Goal: Information Seeking & Learning: Check status

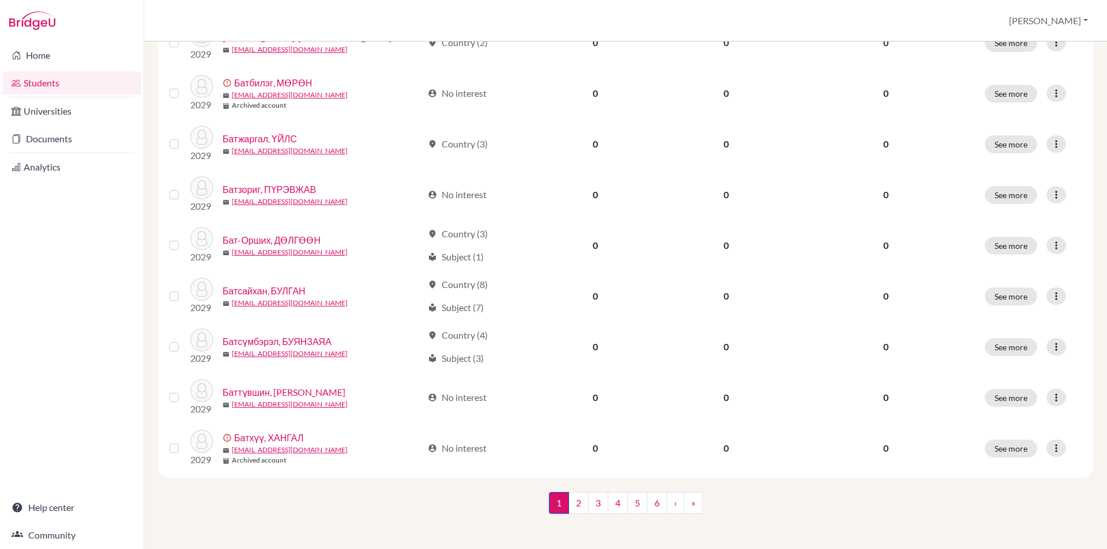
scroll to position [770, 0]
click at [588, 495] on link "3" at bounding box center [598, 502] width 20 height 22
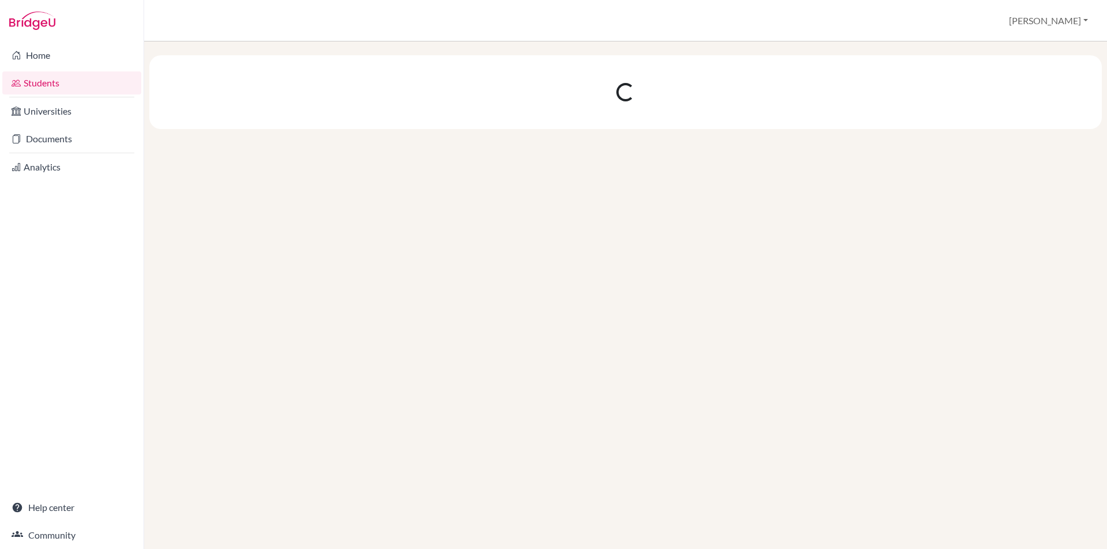
scroll to position [0, 0]
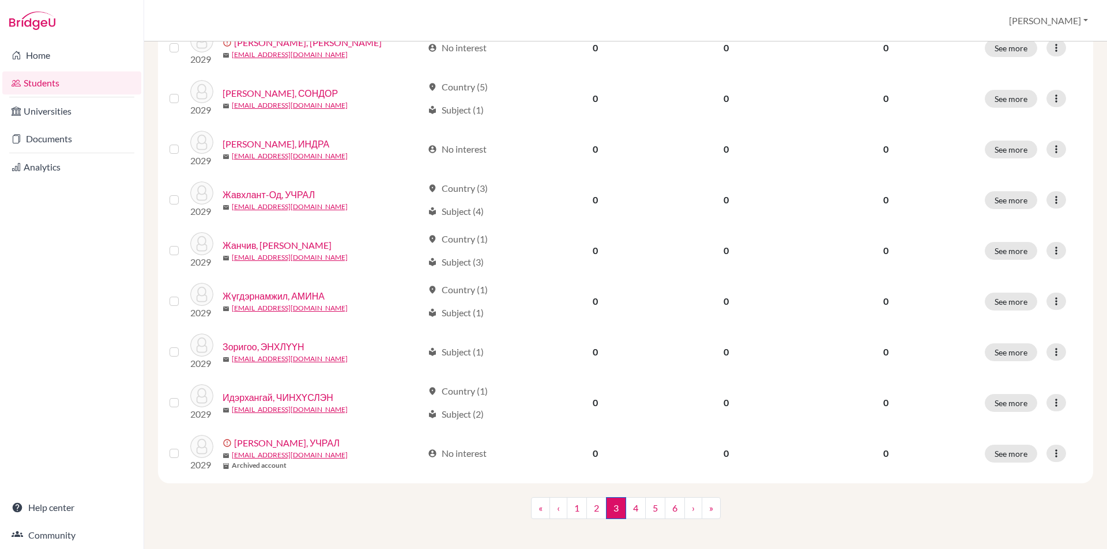
scroll to position [770, 0]
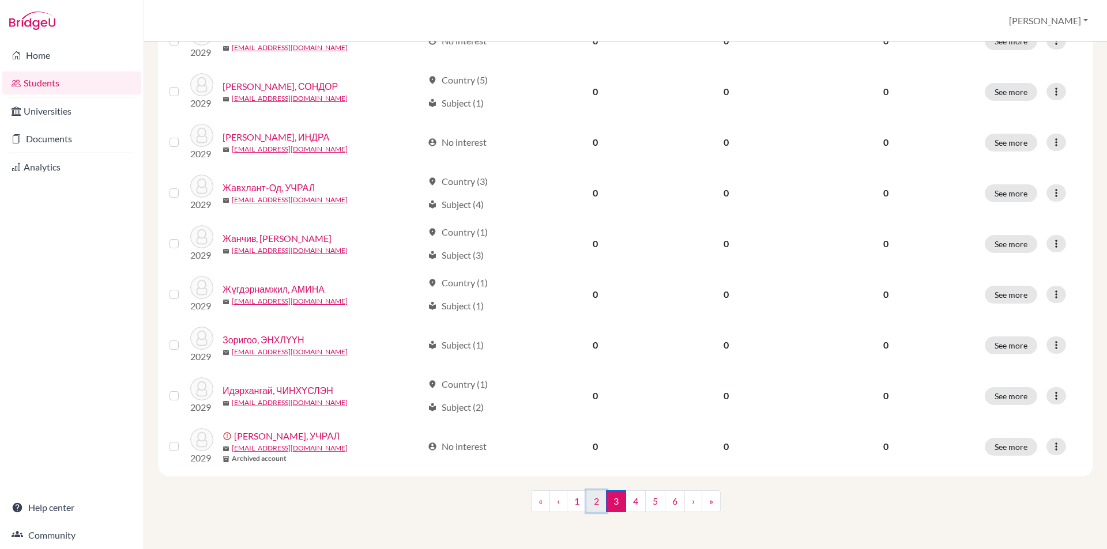
click at [587, 501] on link "2" at bounding box center [596, 502] width 20 height 22
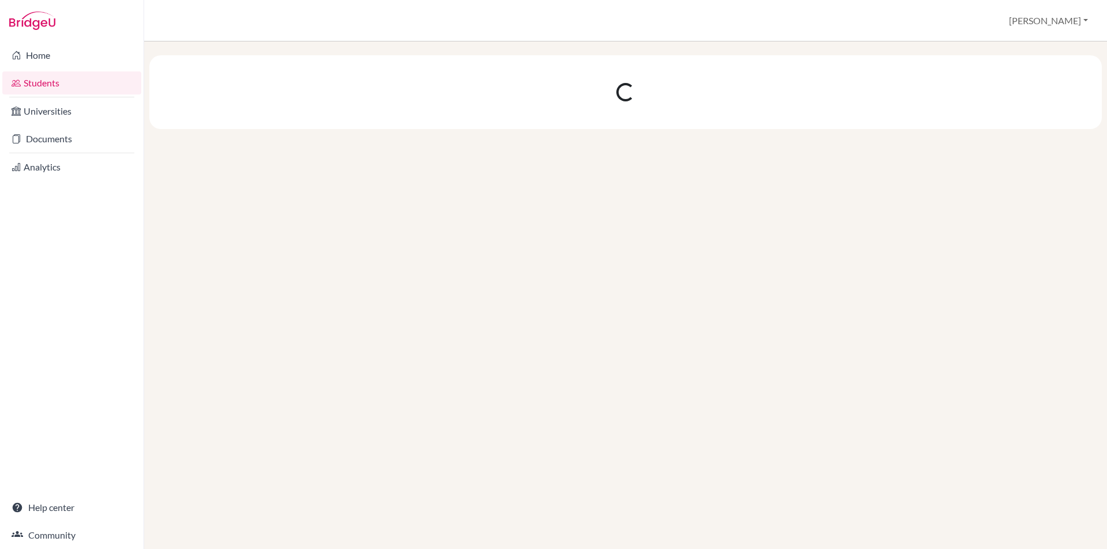
scroll to position [0, 0]
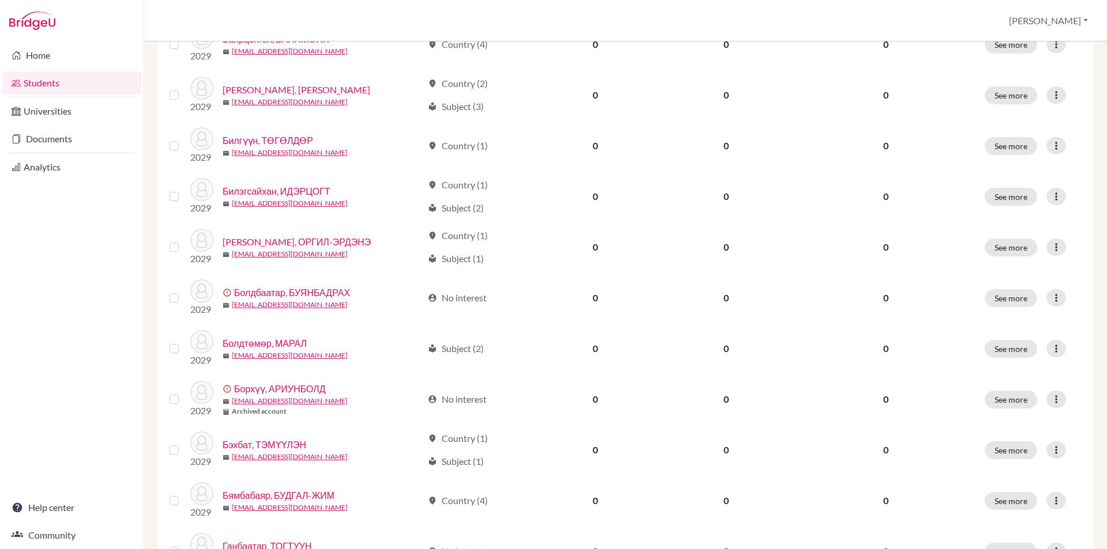
scroll to position [461, 0]
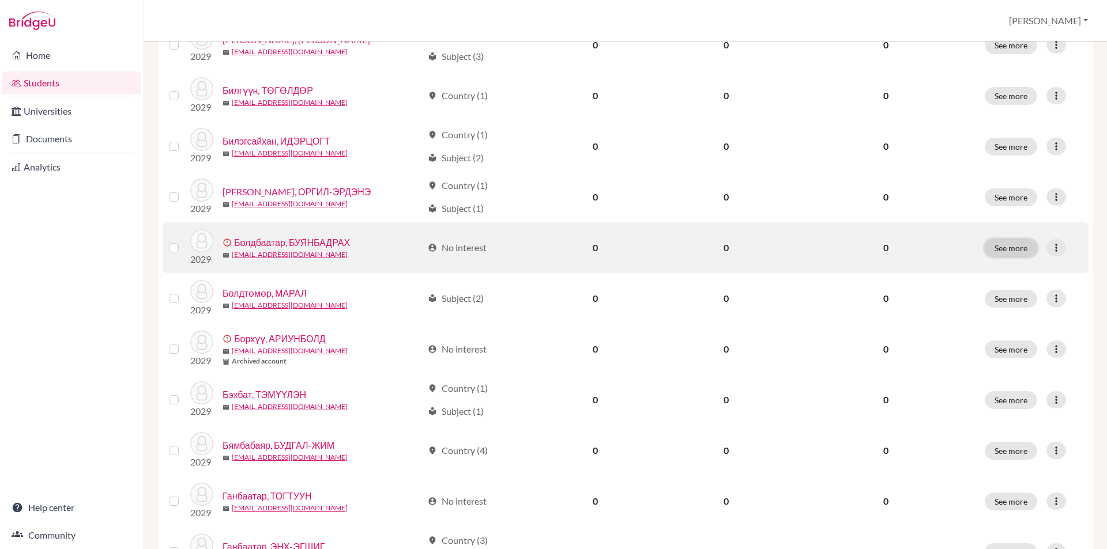
click at [999, 254] on button "See more" at bounding box center [1011, 248] width 52 height 18
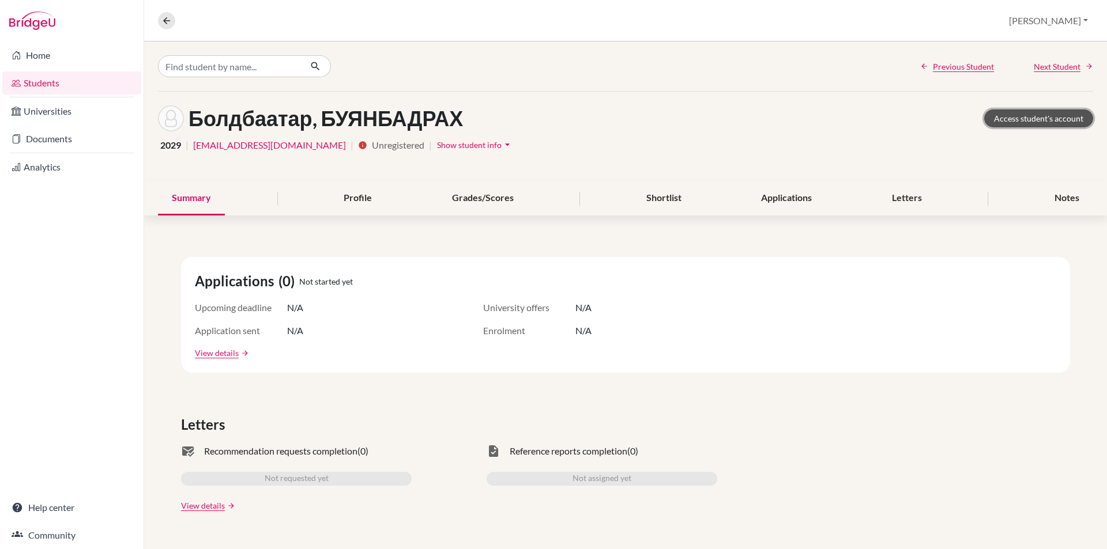
click at [1003, 110] on link "Access student's account" at bounding box center [1038, 119] width 109 height 18
click at [1061, 25] on button "[PERSON_NAME]" at bounding box center [1048, 21] width 89 height 22
click at [1028, 95] on button "Log out" at bounding box center [1005, 94] width 91 height 18
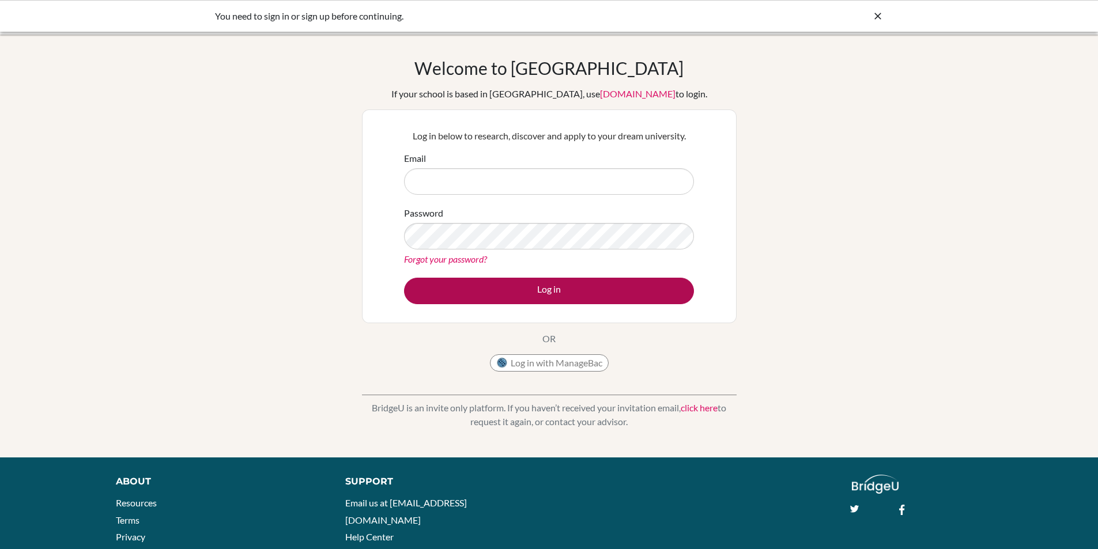
type input "[PERSON_NAME][EMAIL_ADDRESS][DOMAIN_NAME]"
click at [518, 286] on button "Log in" at bounding box center [549, 291] width 290 height 27
